Goal: Information Seeking & Learning: Find specific fact

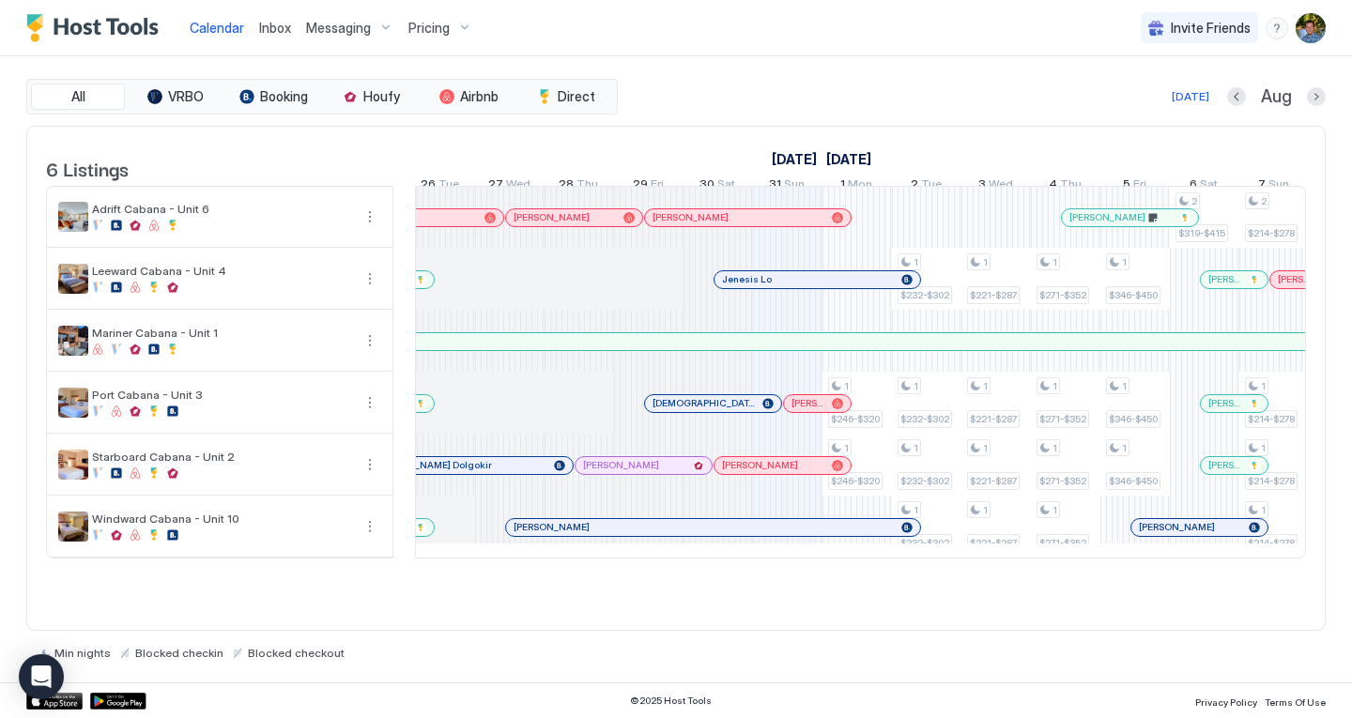
scroll to position [0, 585]
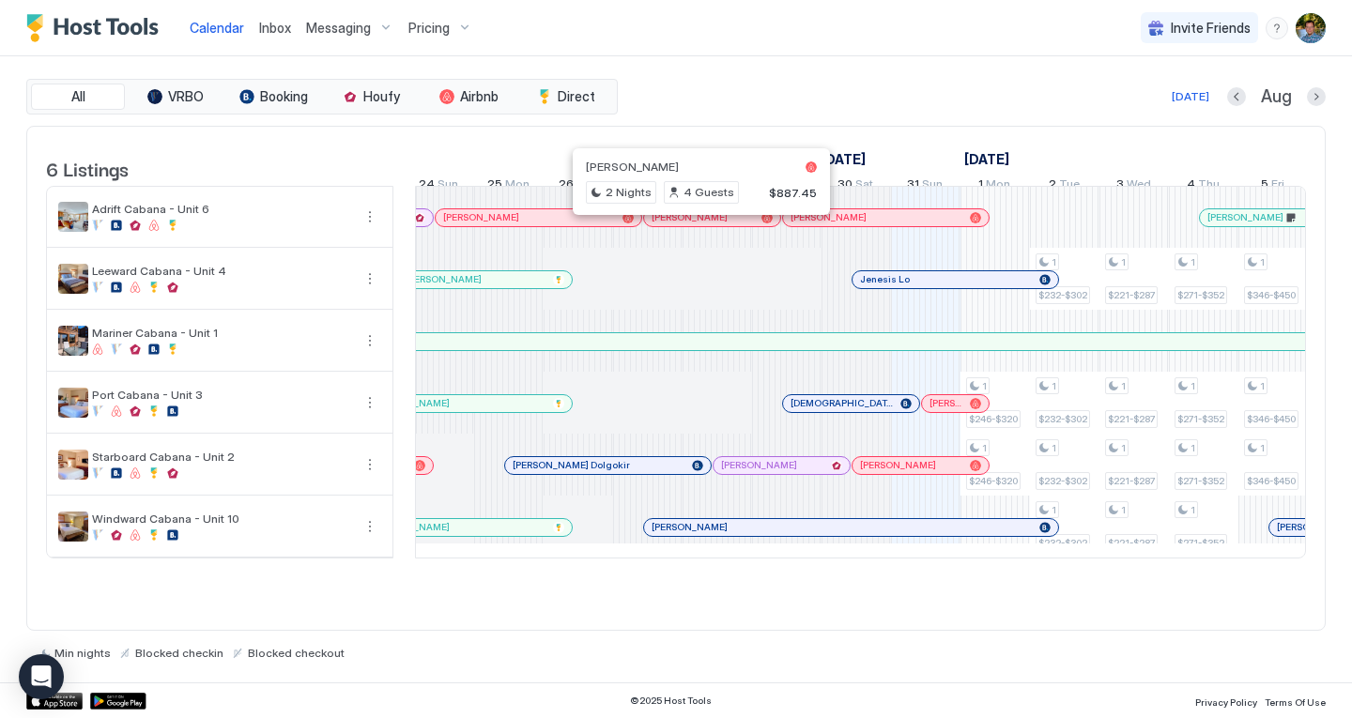
click at [696, 225] on div at bounding box center [695, 217] width 15 height 15
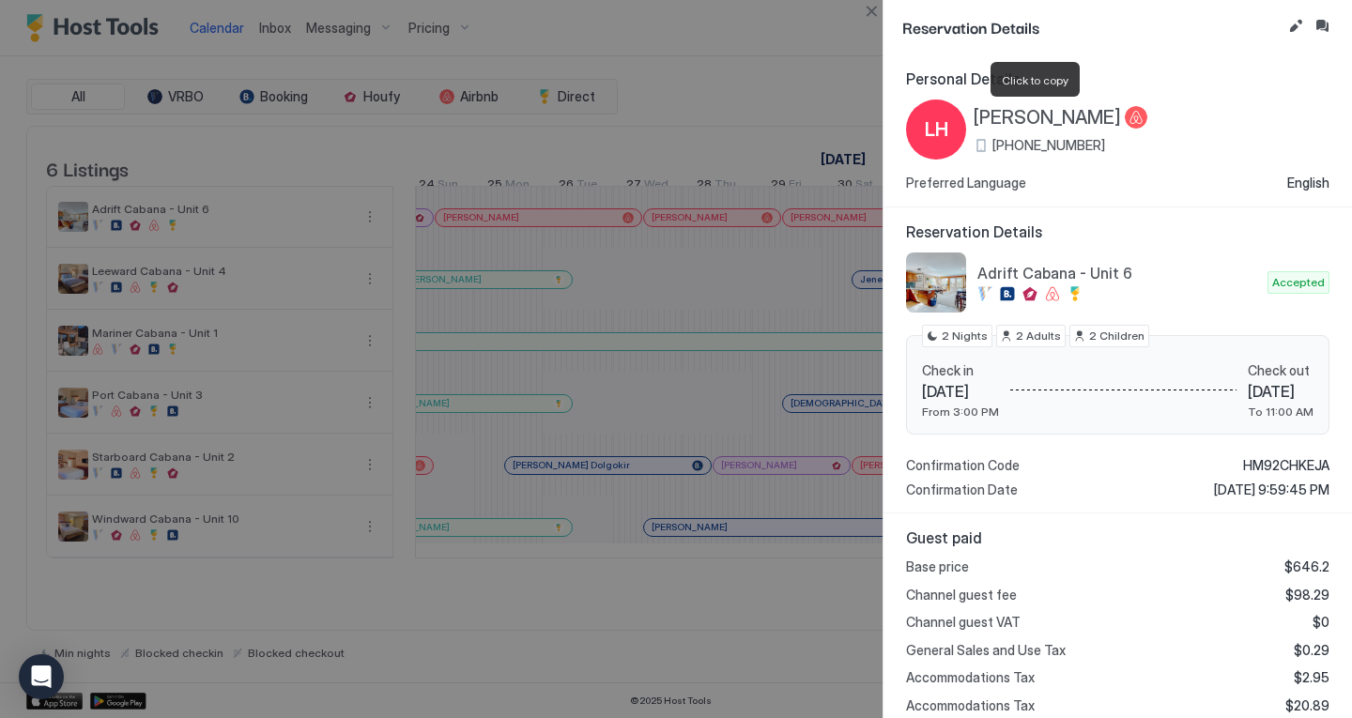
click at [994, 121] on span "[PERSON_NAME]" at bounding box center [1047, 117] width 147 height 23
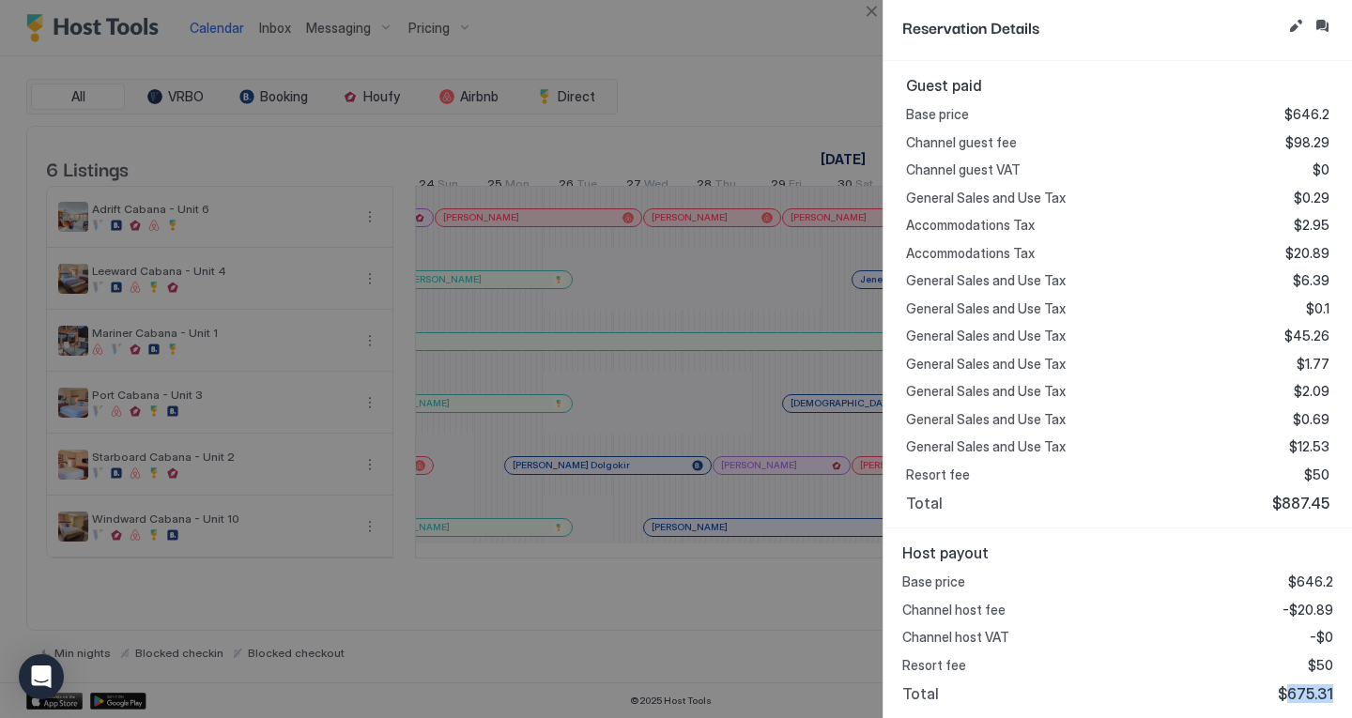
drag, startPoint x: 1320, startPoint y: 690, endPoint x: 1278, endPoint y: 695, distance: 42.5
click at [1278, 695] on div "Host payout Base price $646.2 Channel host fee -$20.89 Channel host VAT -$0 Res…" at bounding box center [1117, 624] width 468 height 190
copy span "675.31"
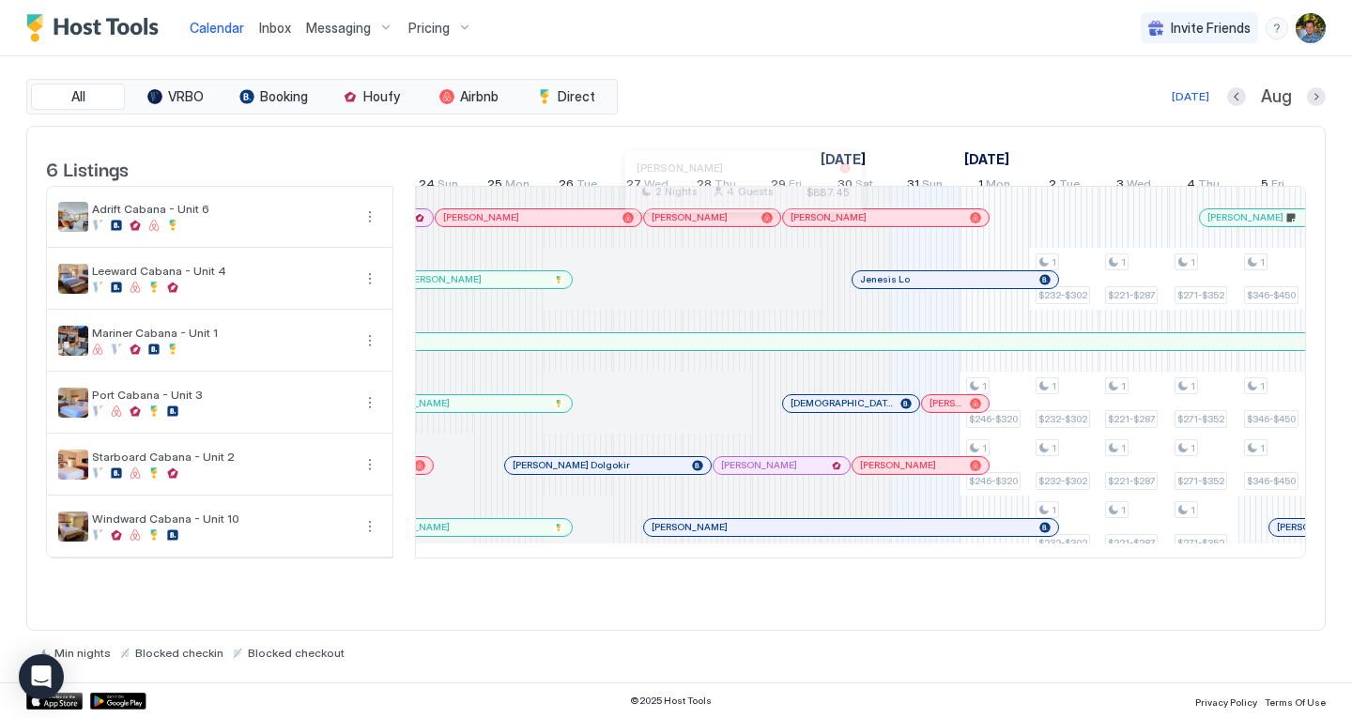
click at [735, 225] on div at bounding box center [735, 217] width 15 height 15
click at [703, 225] on div at bounding box center [703, 217] width 15 height 15
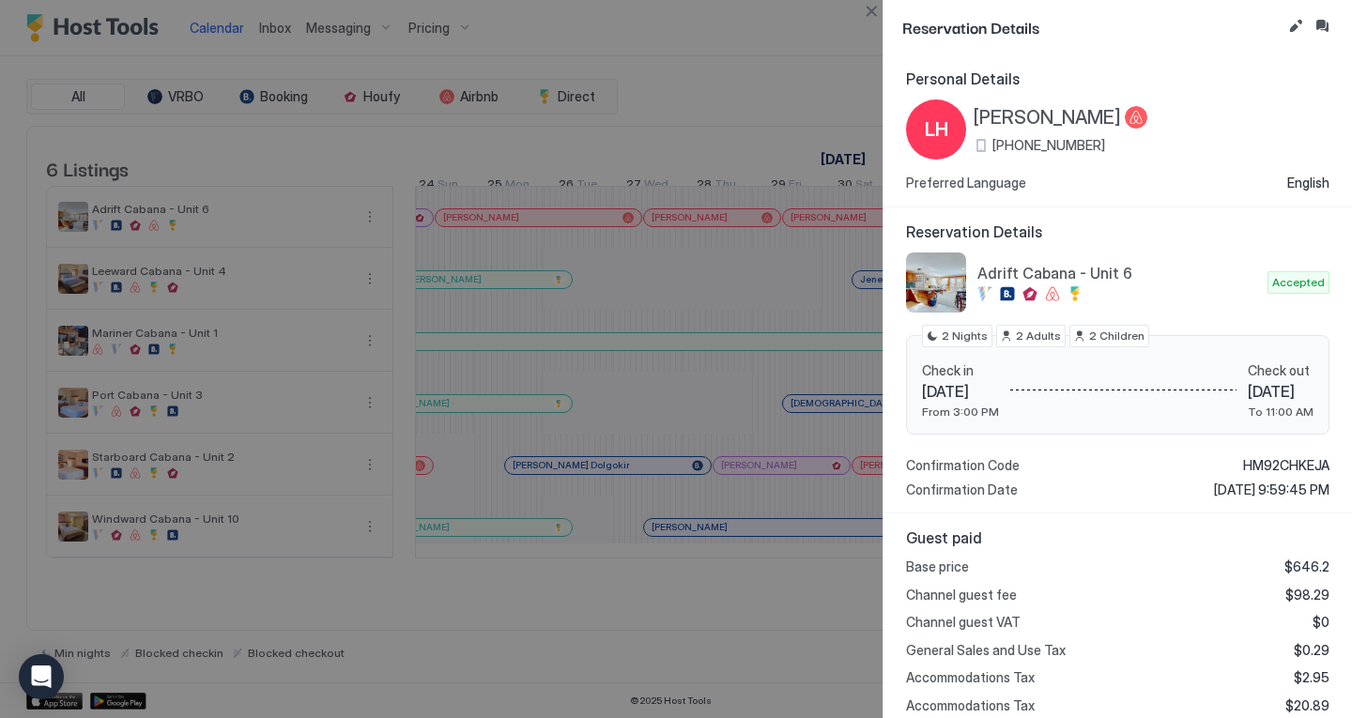
click at [1034, 114] on span "[PERSON_NAME]" at bounding box center [1047, 117] width 147 height 23
